Goal: Task Accomplishment & Management: Manage account settings

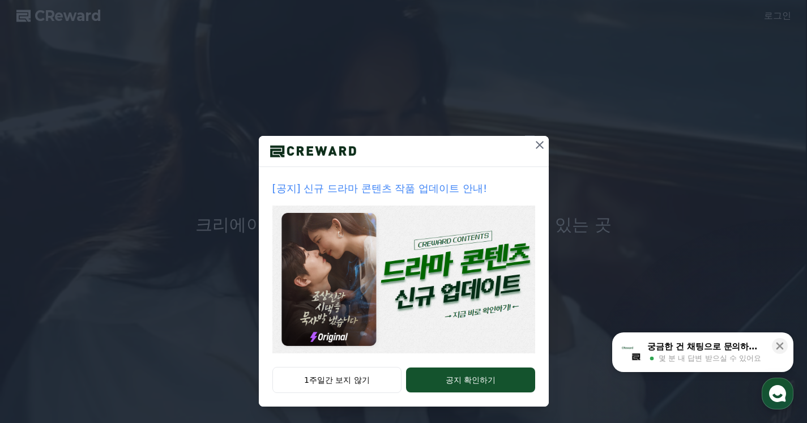
click at [536, 144] on icon at bounding box center [540, 145] width 8 height 8
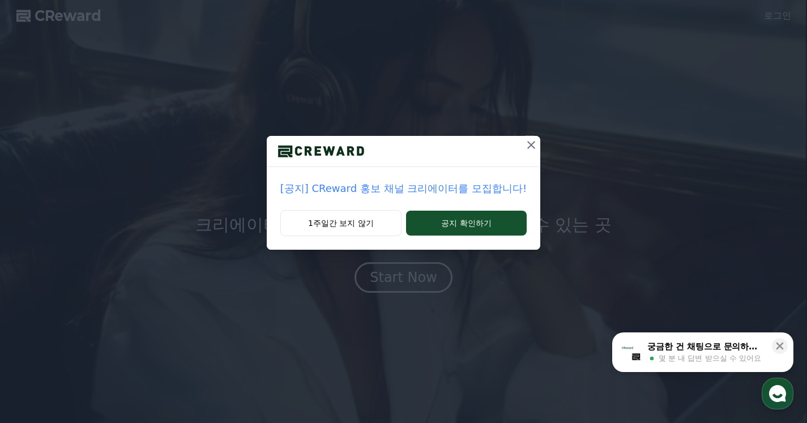
click at [531, 150] on icon at bounding box center [532, 145] width 14 height 14
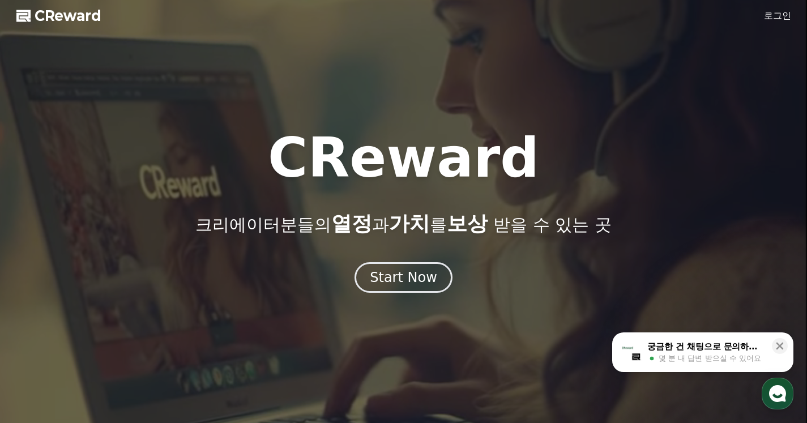
click at [780, 15] on link "로그인" at bounding box center [777, 16] width 27 height 14
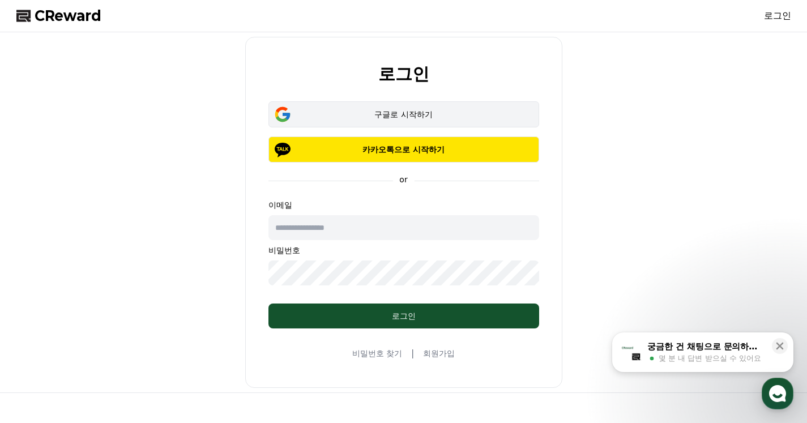
click at [424, 108] on button "구글로 시작하기" at bounding box center [403, 114] width 271 height 26
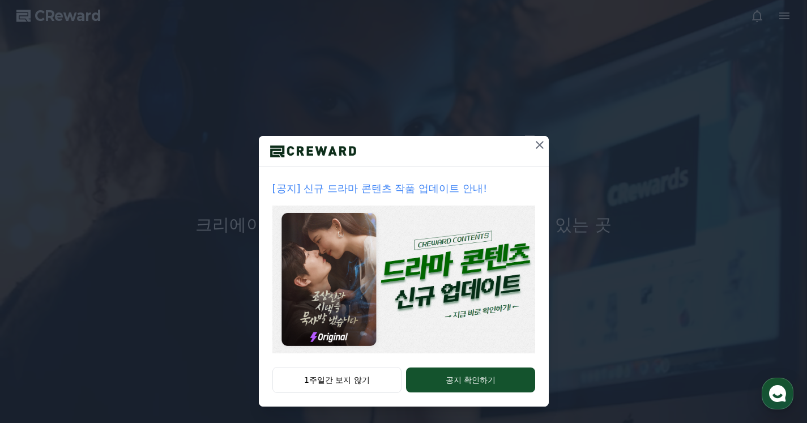
click at [535, 143] on icon at bounding box center [540, 145] width 14 height 14
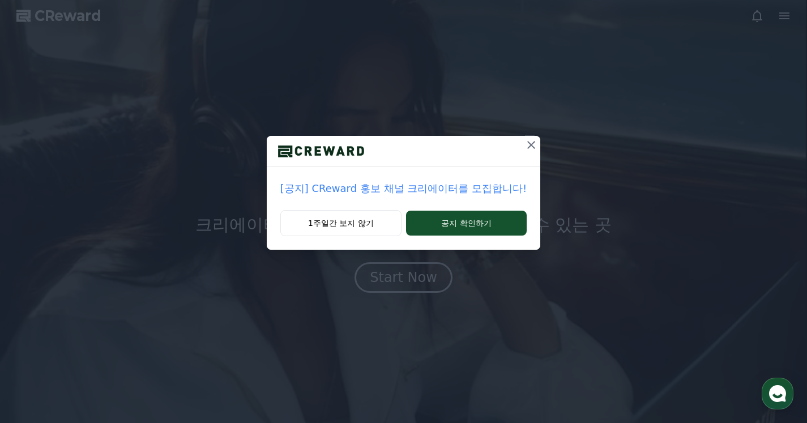
click at [447, 189] on p "[공지] CReward 홍보 채널 크리에이터를 모집합니다!" at bounding box center [403, 189] width 246 height 16
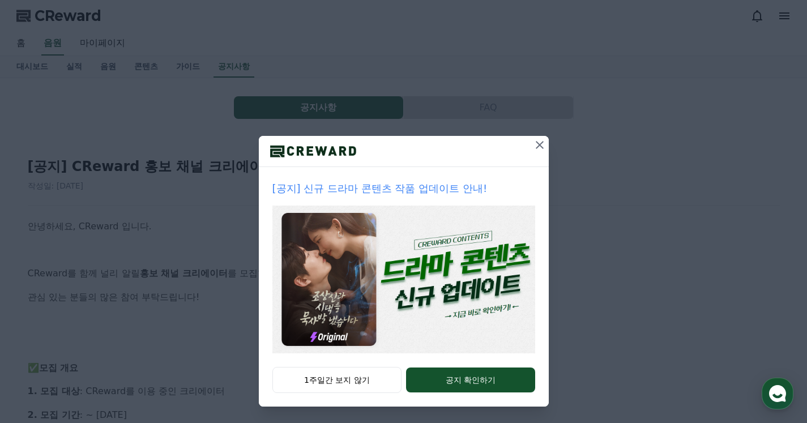
click at [538, 143] on icon at bounding box center [540, 145] width 14 height 14
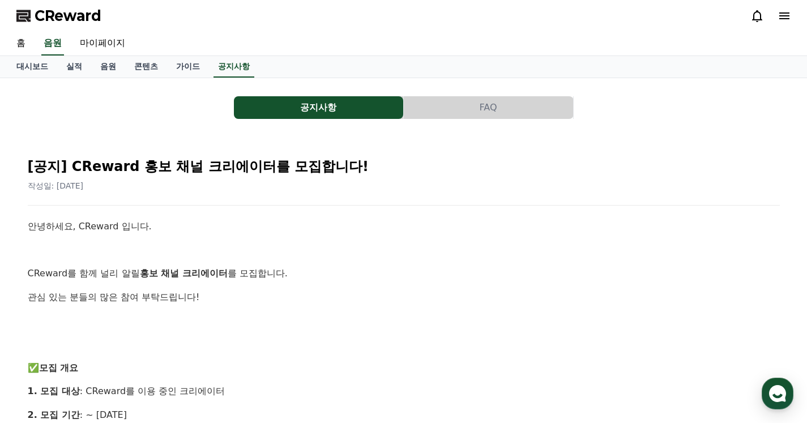
click at [782, 11] on icon at bounding box center [785, 16] width 14 height 14
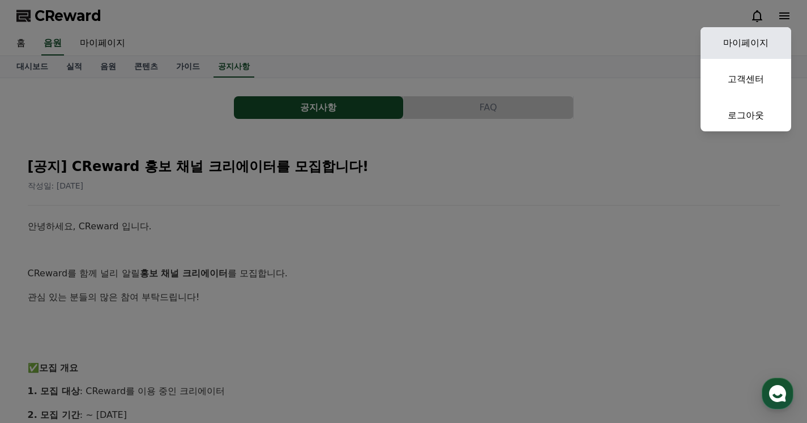
click at [768, 36] on link "마이페이지" at bounding box center [746, 43] width 91 height 32
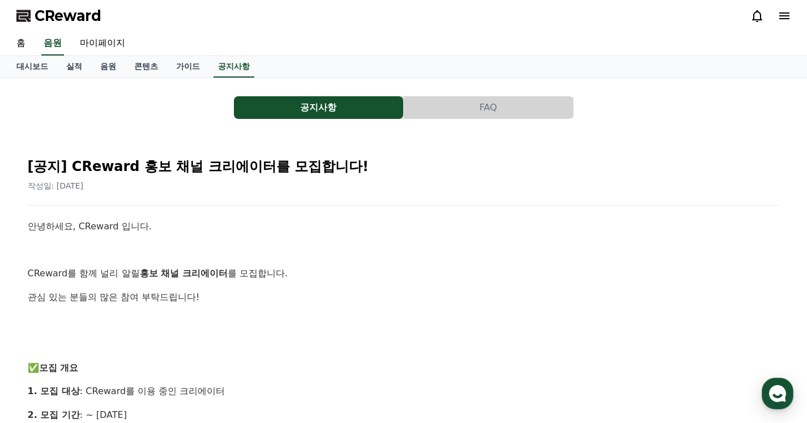
select select "**********"
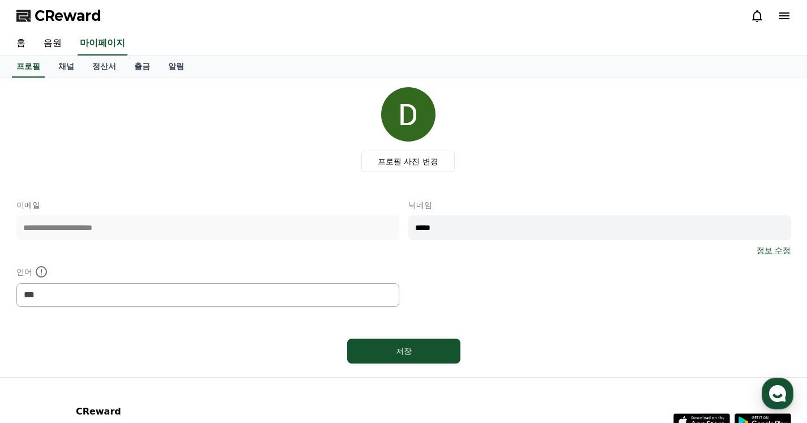
click at [356, 223] on div "**********" at bounding box center [403, 253] width 775 height 108
type input "*"
type input "*****"
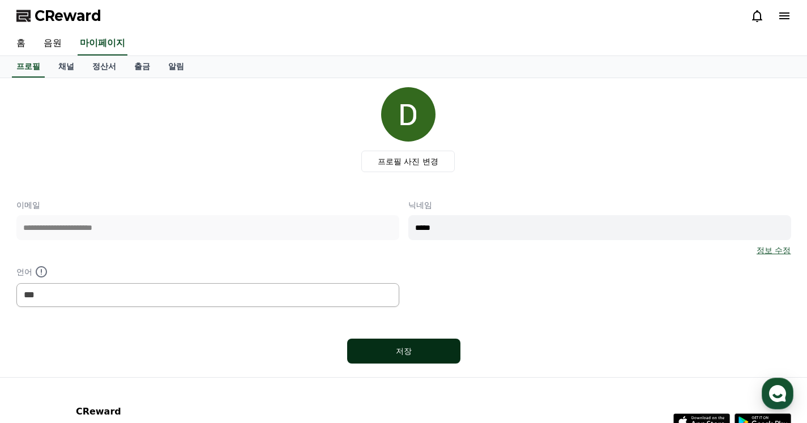
click at [431, 344] on button "저장" at bounding box center [403, 351] width 113 height 25
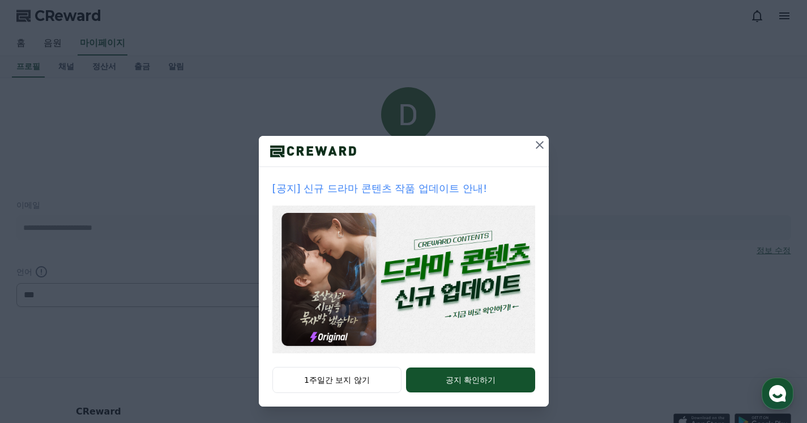
select select "**********"
click at [535, 137] on button at bounding box center [540, 145] width 18 height 18
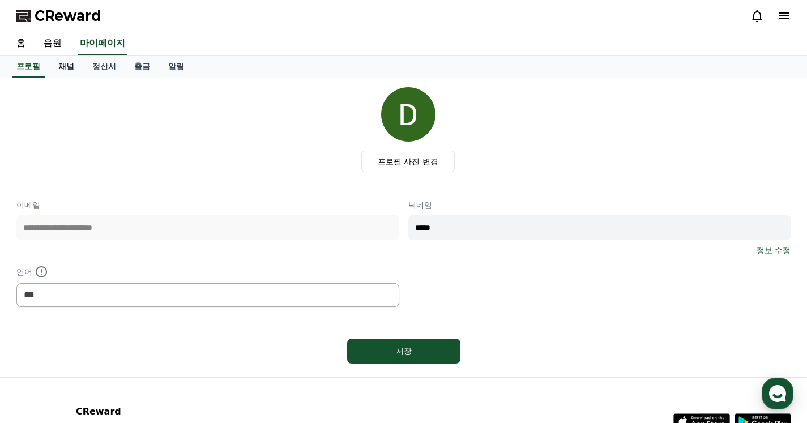
click at [63, 68] on link "채널" at bounding box center [66, 67] width 34 height 22
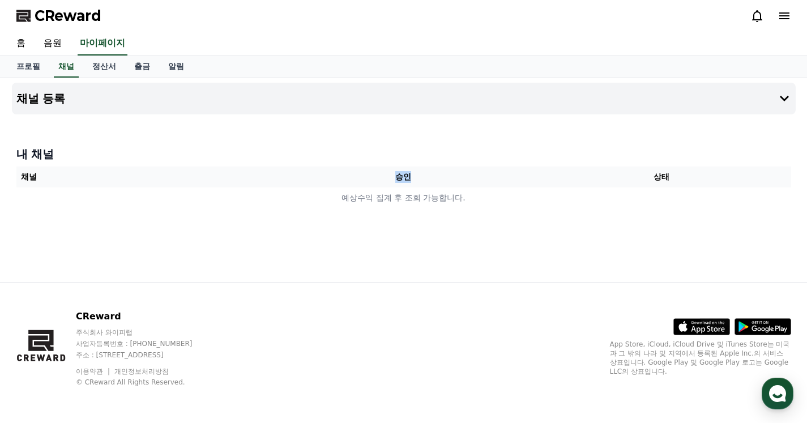
drag, startPoint x: 398, startPoint y: 174, endPoint x: 461, endPoint y: 187, distance: 64.8
click at [461, 187] on th "승인" at bounding box center [403, 177] width 258 height 21
click at [118, 74] on link "정산서" at bounding box center [104, 67] width 42 height 22
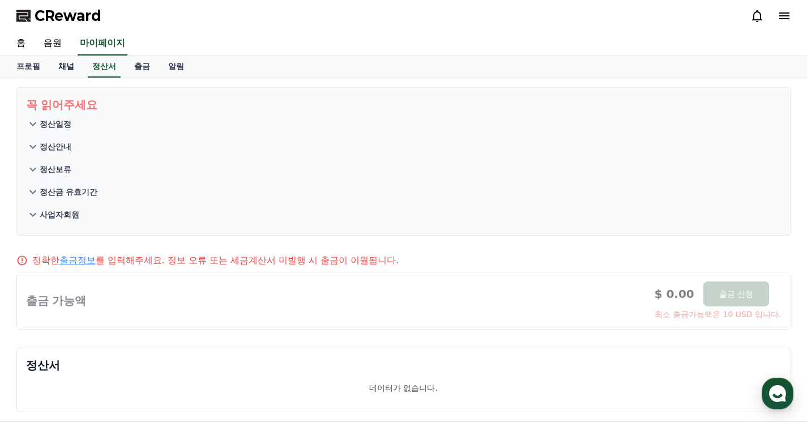
click at [59, 74] on link "채널" at bounding box center [66, 67] width 34 height 22
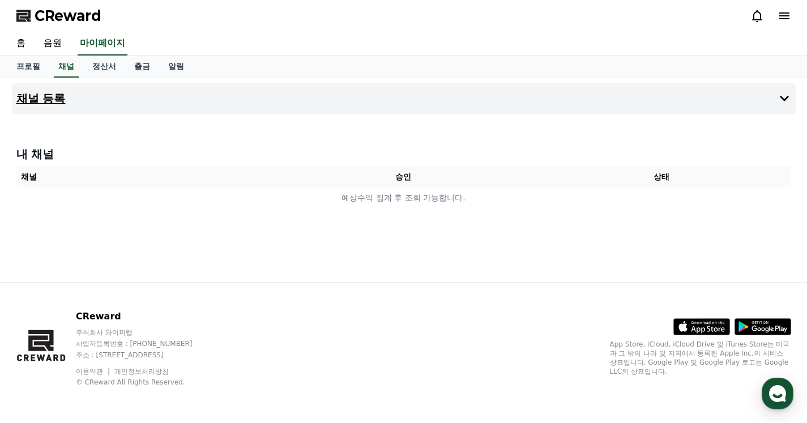
click at [53, 99] on h4 "채널 등록" at bounding box center [40, 98] width 49 height 12
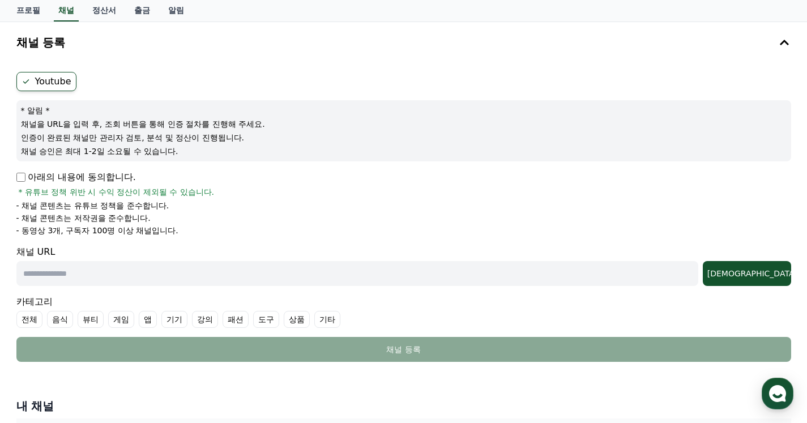
scroll to position [57, 0]
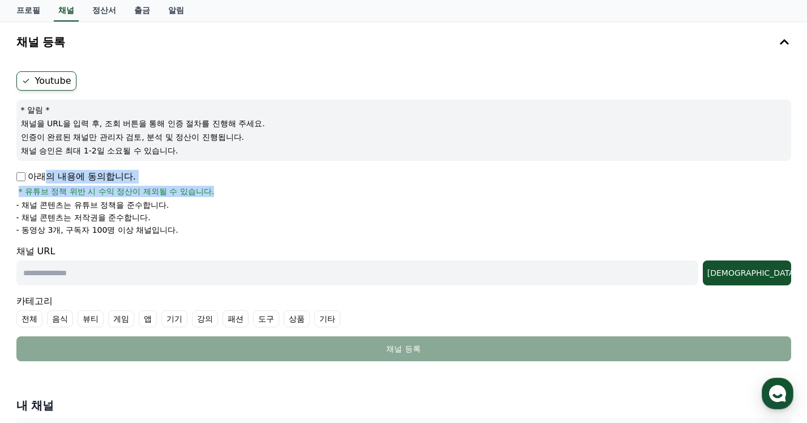
drag, startPoint x: 33, startPoint y: 178, endPoint x: 300, endPoint y: 190, distance: 267.0
click at [300, 190] on div "아래의 내용에 동의합니다. * 유튜브 정책 위반 시 수익 정산이 제외될 수 있습니다." at bounding box center [403, 183] width 775 height 27
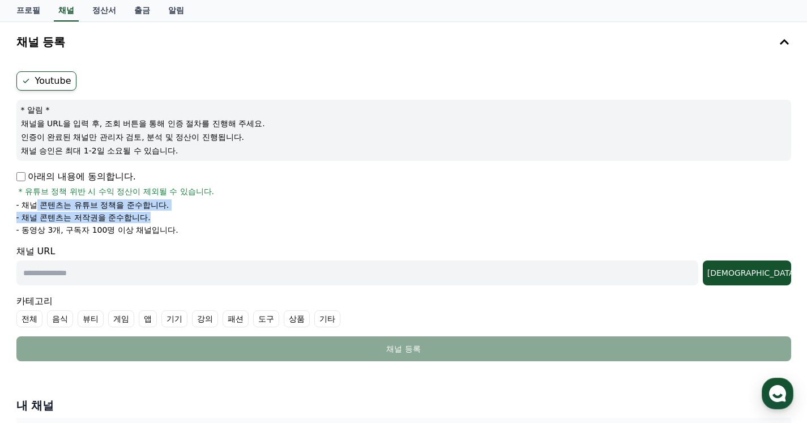
drag, startPoint x: 36, startPoint y: 202, endPoint x: 178, endPoint y: 216, distance: 142.3
click at [178, 216] on ul "- 채널 콘텐츠는 유튜브 정책을 준수합니다. - 채널 콘텐츠는 저작권을 준수합니다. - 동영상 3개, 구독자 100명 이상 채널입니다." at bounding box center [403, 217] width 775 height 36
click at [248, 225] on li "- 동영상 3개, 구독자 100명 이상 채널입니다." at bounding box center [403, 229] width 775 height 11
click at [177, 276] on input "text" at bounding box center [357, 273] width 682 height 25
paste input "**********"
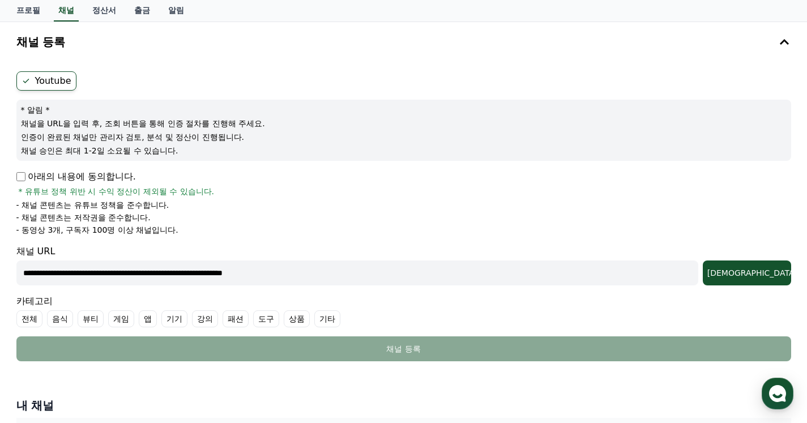
type input "**********"
click at [779, 285] on form "**********" at bounding box center [403, 216] width 775 height 290
click at [774, 267] on div "조회" at bounding box center [746, 272] width 79 height 11
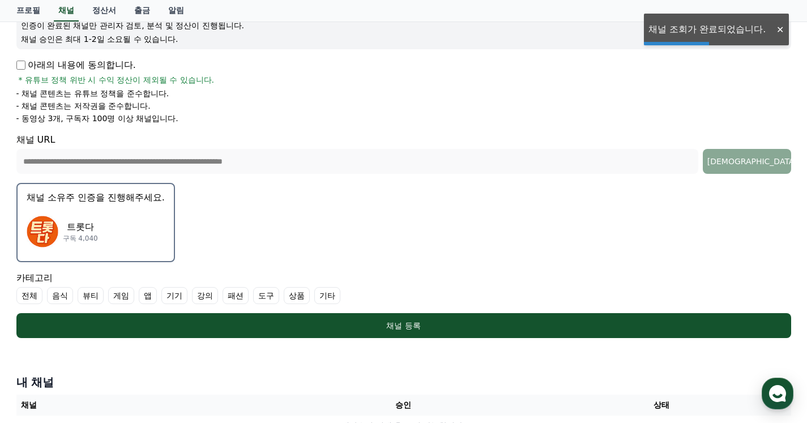
scroll to position [170, 0]
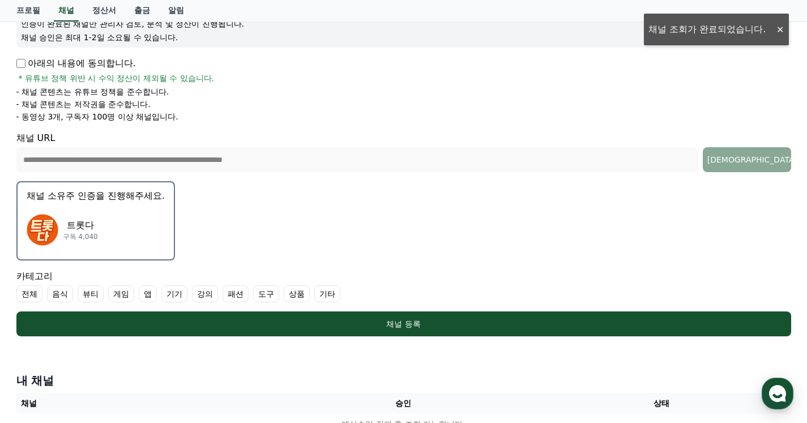
click at [99, 222] on div "트롯다 구독 4,040" at bounding box center [96, 229] width 138 height 45
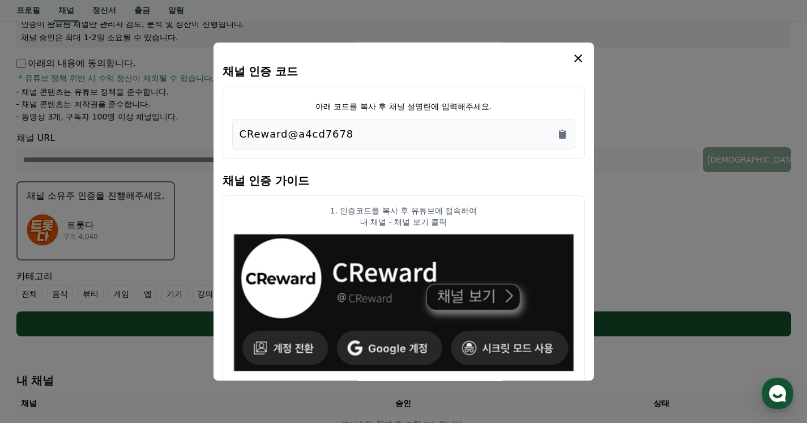
click at [562, 140] on div "CReward@a4cd7678" at bounding box center [404, 134] width 329 height 16
drag, startPoint x: 463, startPoint y: 128, endPoint x: 271, endPoint y: 134, distance: 192.1
click at [271, 134] on div "CReward@a4cd7678" at bounding box center [404, 134] width 329 height 16
click at [270, 132] on p "CReward@a4cd7678" at bounding box center [297, 134] width 114 height 16
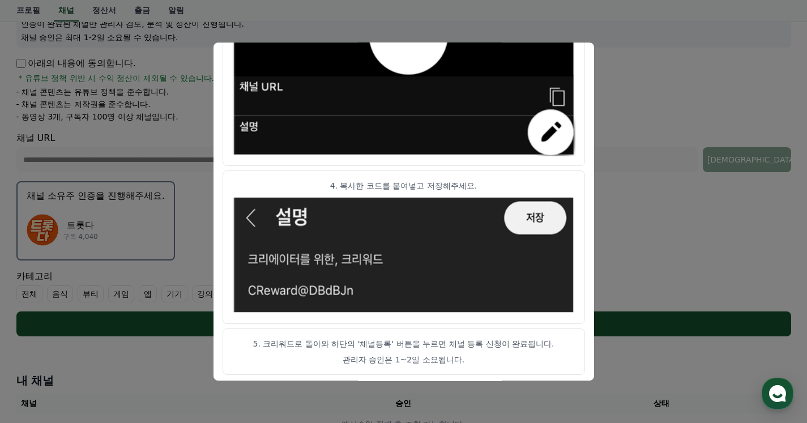
scroll to position [640, 0]
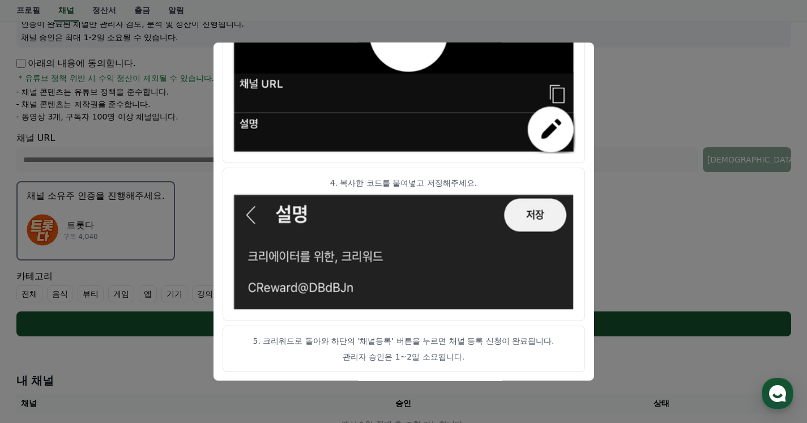
drag, startPoint x: 267, startPoint y: 340, endPoint x: 520, endPoint y: 355, distance: 253.1
click at [520, 355] on article "5. 크리워드로 돌아와 하단의 '채널등록' 버튼을 누르면 채널 등록 신청이 완료됩니다. 관리자 승인은 1~2일 소요됩니다." at bounding box center [404, 349] width 363 height 46
click at [520, 355] on p "관리자 승인은 1~2일 소요됩니다." at bounding box center [403, 356] width 343 height 11
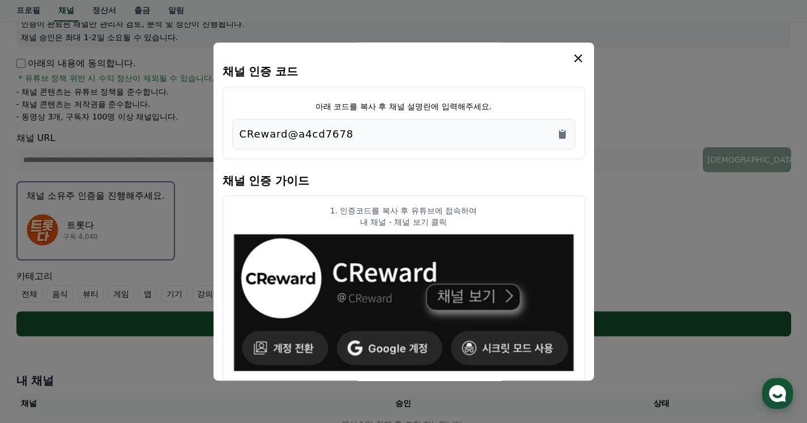
scroll to position [0, 0]
click at [564, 135] on icon "Copy to clipboard" at bounding box center [562, 134] width 7 height 8
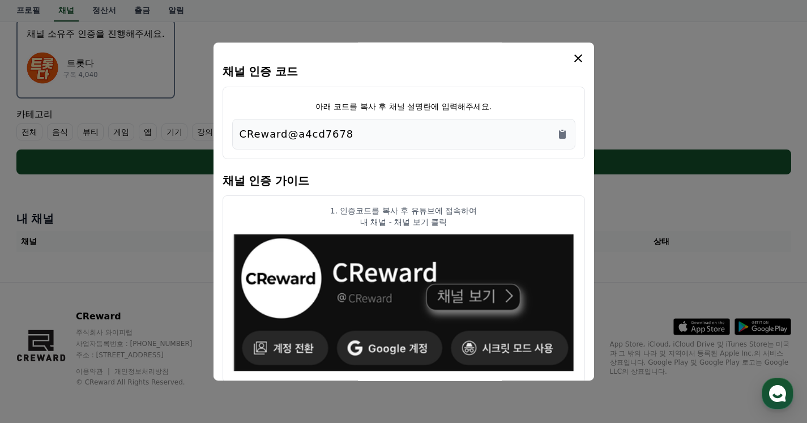
click at [576, 51] on div "채널 인증 코드 아래 코드를 복사 후 채널 설명란에 입력해주세요. CReward@a4cd7678 채널 인증 가이드 1. 인증코드를 복사 후 유…" at bounding box center [404, 211] width 381 height 339
click at [578, 59] on icon "modal" at bounding box center [578, 58] width 8 height 8
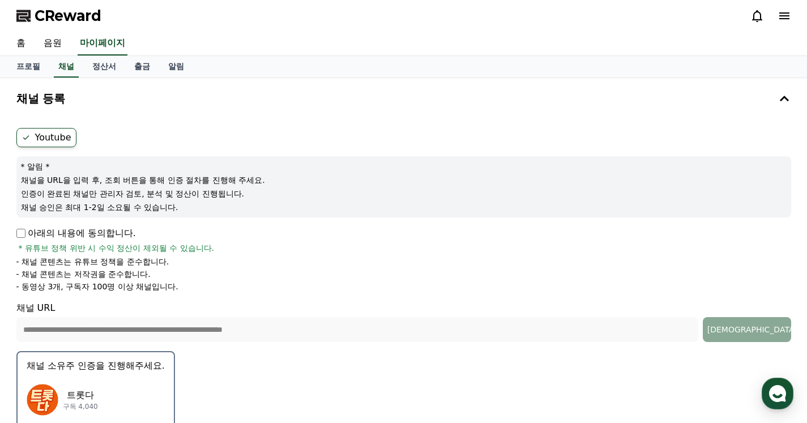
click at [118, 385] on div "트롯다 구독 4,040" at bounding box center [96, 399] width 138 height 45
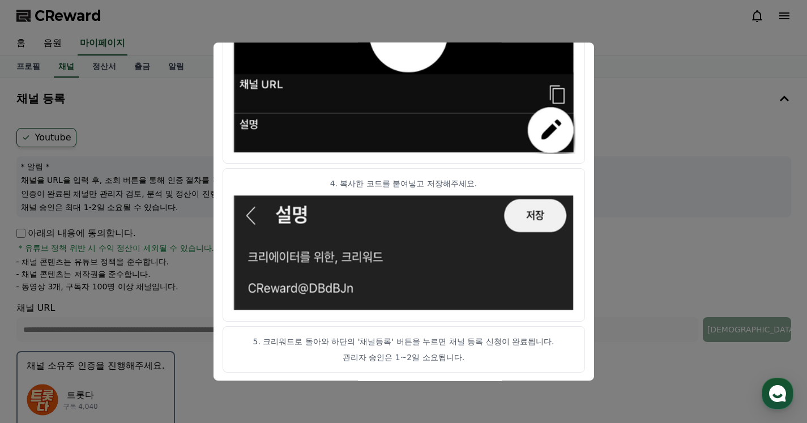
scroll to position [640, 0]
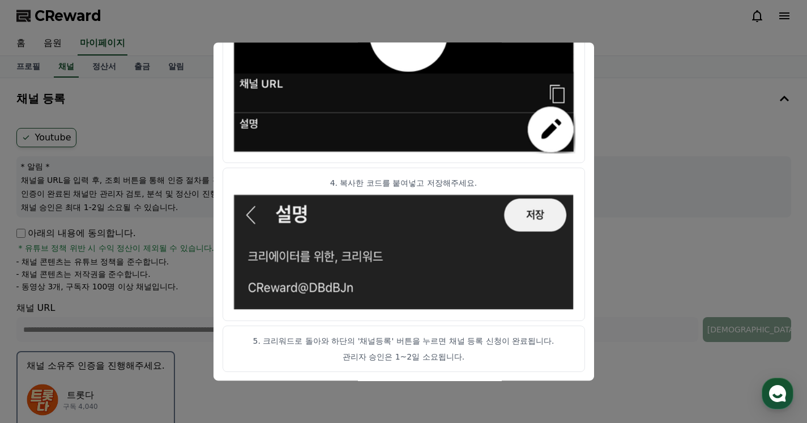
drag, startPoint x: 284, startPoint y: 338, endPoint x: 488, endPoint y: 350, distance: 203.7
click at [488, 350] on article "5. 크리워드로 돌아와 하단의 '채널등록' 버튼을 누르면 채널 등록 신청이 완료됩니다. 관리자 승인은 1~2일 소요됩니다." at bounding box center [404, 349] width 363 height 46
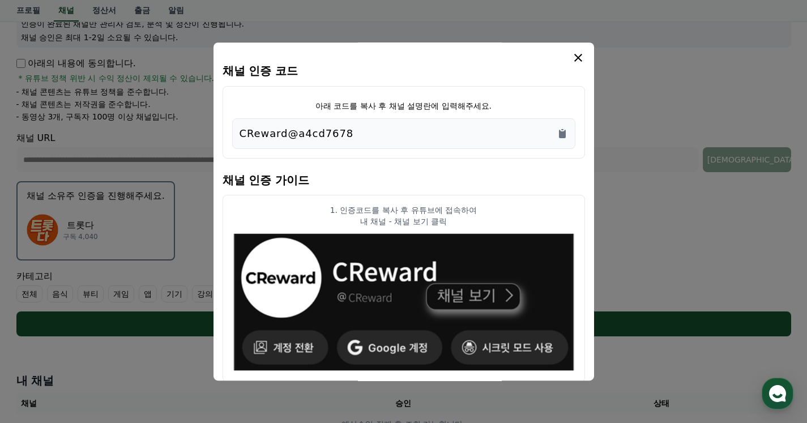
scroll to position [0, 0]
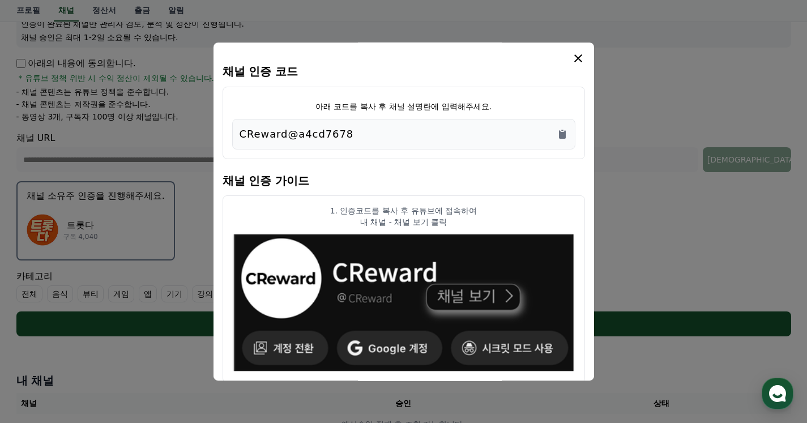
click at [577, 55] on icon "modal" at bounding box center [579, 59] width 14 height 14
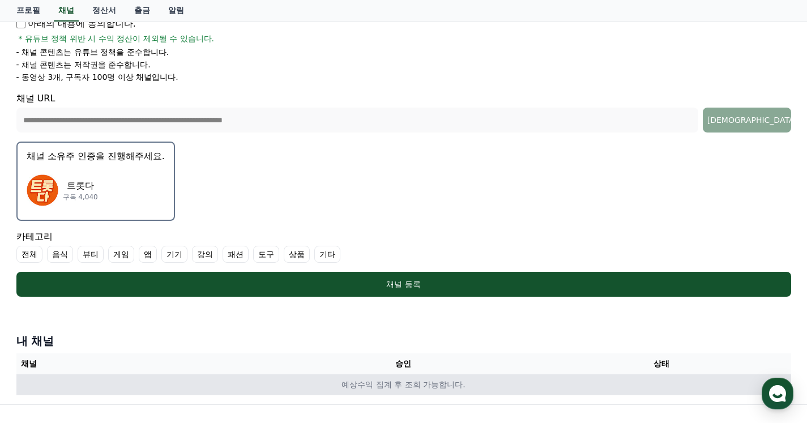
scroll to position [332, 0]
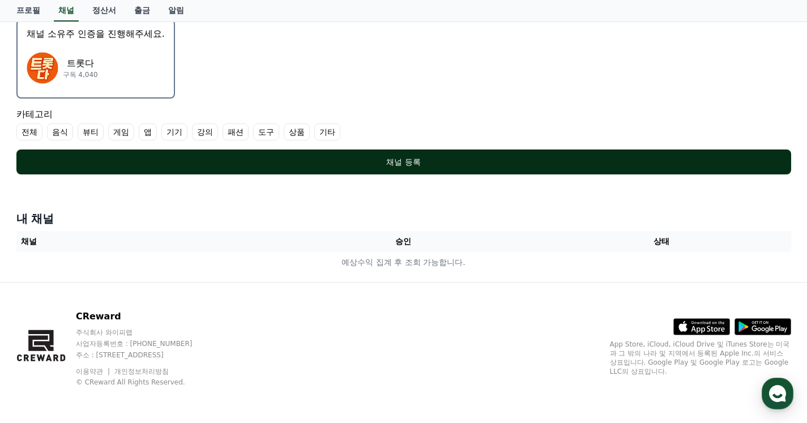
click at [510, 168] on button "채널 등록" at bounding box center [403, 162] width 775 height 25
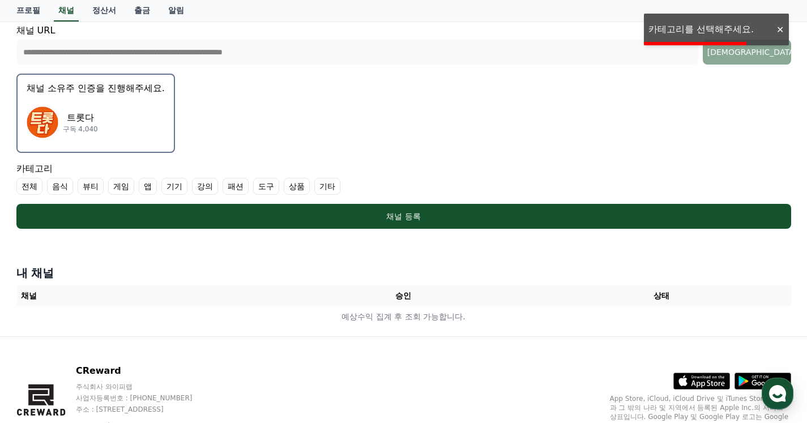
scroll to position [275, 0]
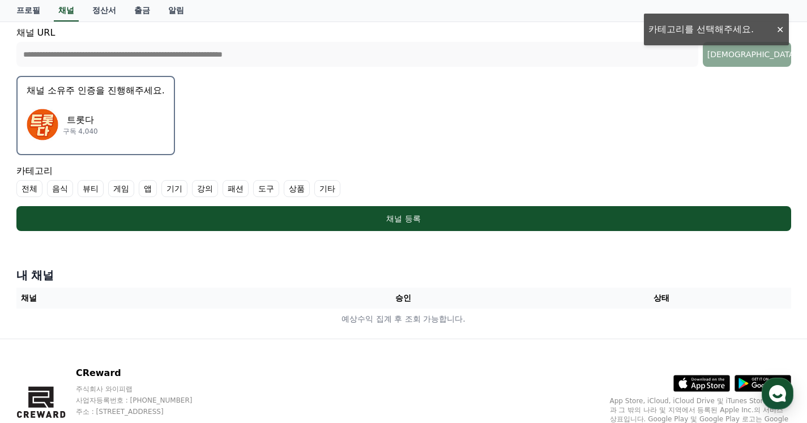
click at [31, 192] on label "전체" at bounding box center [29, 188] width 26 height 17
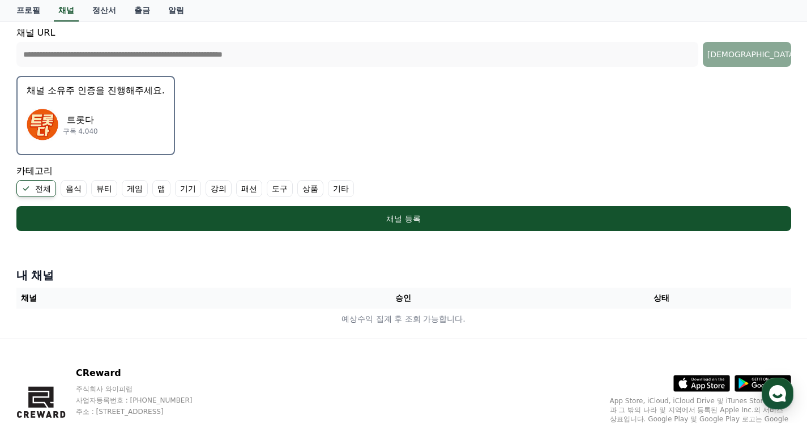
click at [342, 195] on label "기타" at bounding box center [341, 188] width 26 height 17
click at [26, 191] on icon at bounding box center [26, 188] width 9 height 9
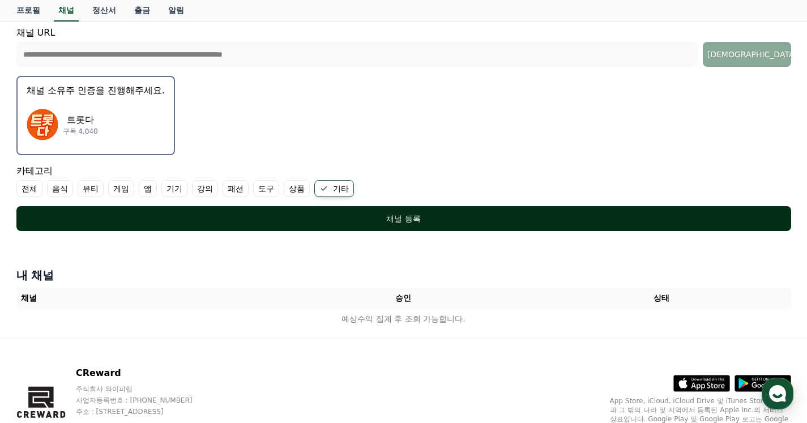
click at [355, 209] on button "채널 등록" at bounding box center [403, 218] width 775 height 25
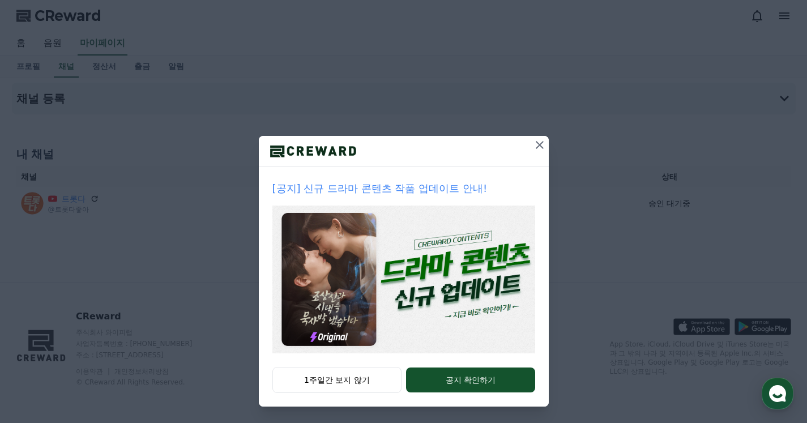
click at [610, 52] on div "[공지] 신규 드라마 콘텐츠 작품 업데이트 안내! 1주일간 보지 않기 공지 확인하기" at bounding box center [403, 212] width 807 height 425
click at [534, 148] on icon at bounding box center [540, 145] width 14 height 14
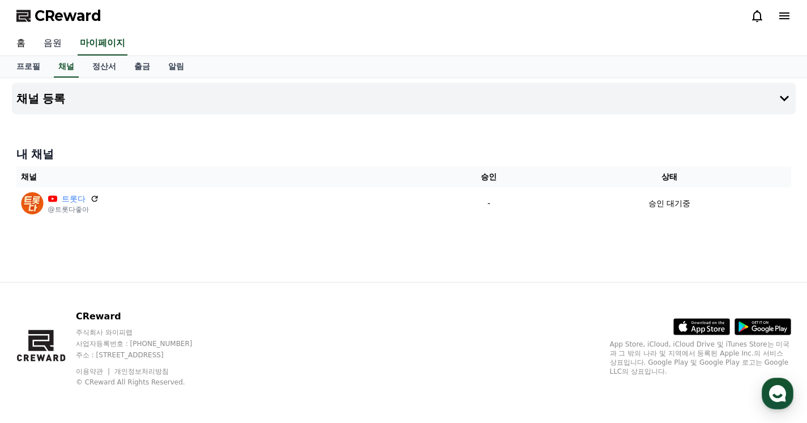
click at [58, 39] on link "음원" at bounding box center [53, 44] width 36 height 24
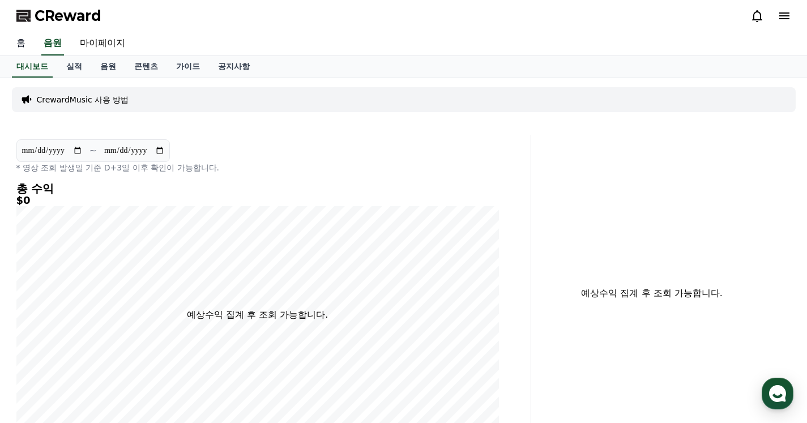
click at [24, 49] on link "홈" at bounding box center [20, 44] width 27 height 24
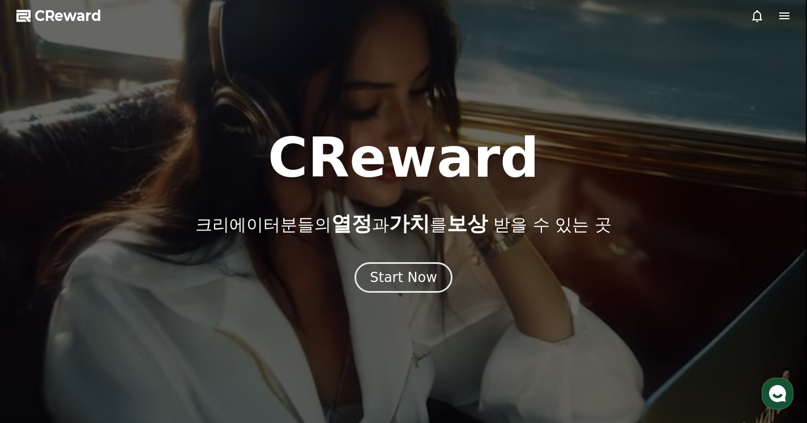
click at [774, 19] on div at bounding box center [771, 16] width 41 height 14
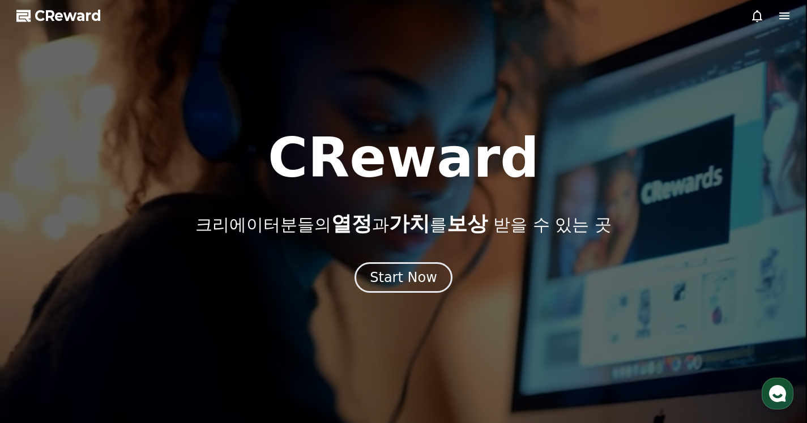
click at [782, 13] on icon at bounding box center [784, 15] width 10 height 7
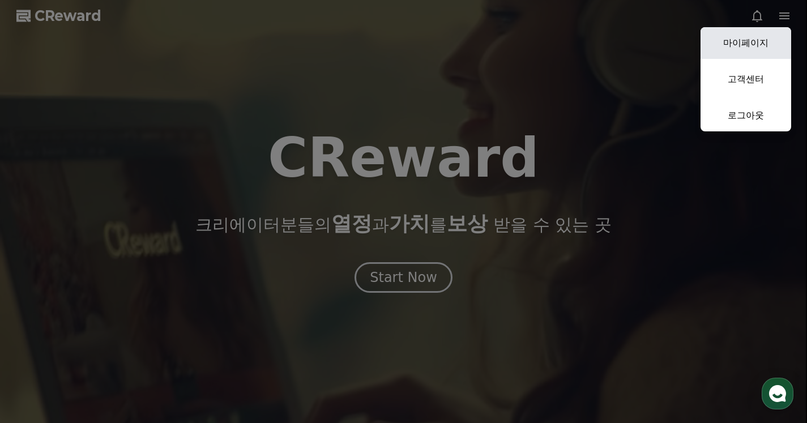
click at [766, 49] on link "마이페이지" at bounding box center [746, 43] width 91 height 32
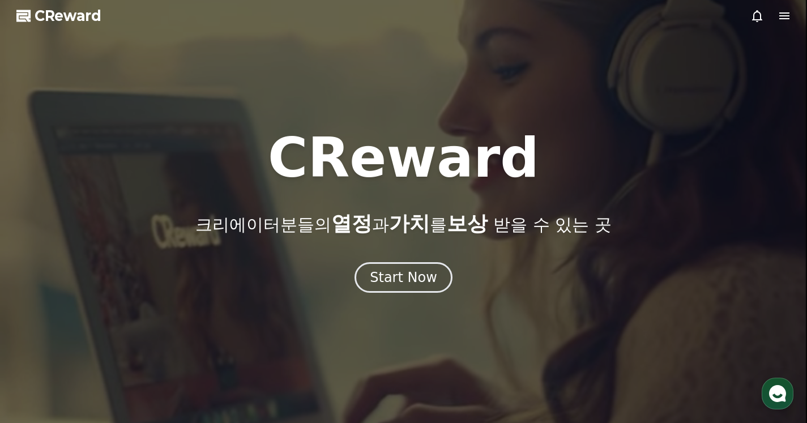
select select "**********"
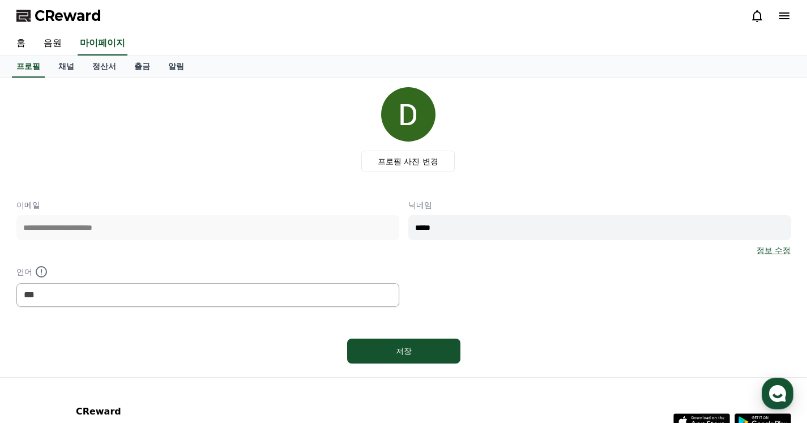
click at [0, 234] on div "**********" at bounding box center [403, 227] width 807 height 299
